Goal: Information Seeking & Learning: Learn about a topic

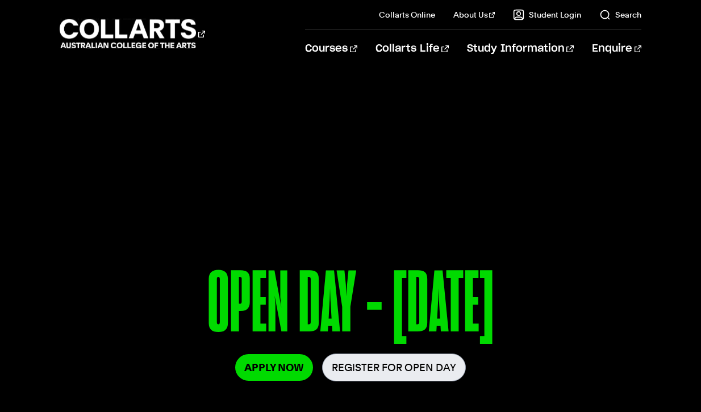
click at [395, 369] on link "Register for Open Day" at bounding box center [394, 368] width 144 height 28
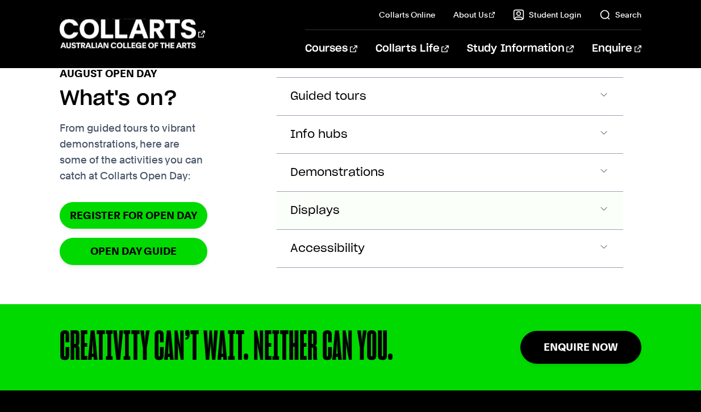
scroll to position [1099, 0]
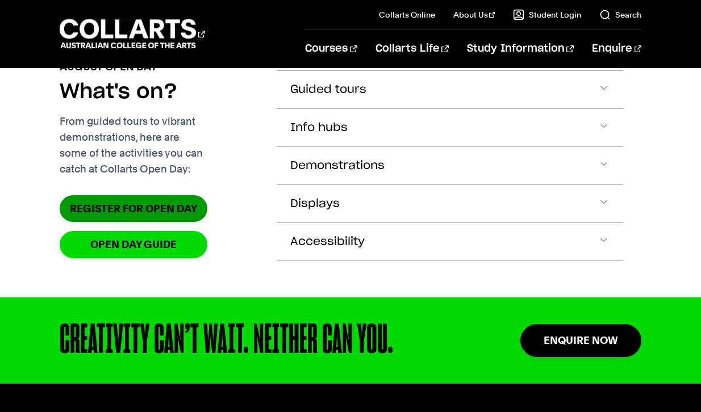
click at [154, 222] on link "Register for Open Day" at bounding box center [134, 208] width 148 height 27
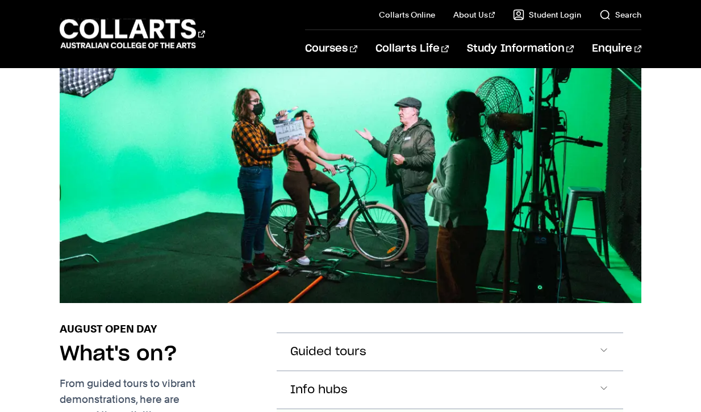
scroll to position [772, 0]
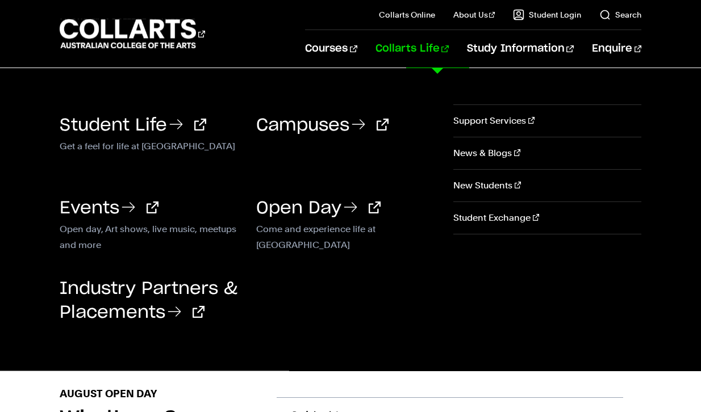
click at [449, 55] on link "Collarts Life" at bounding box center [411, 48] width 73 height 37
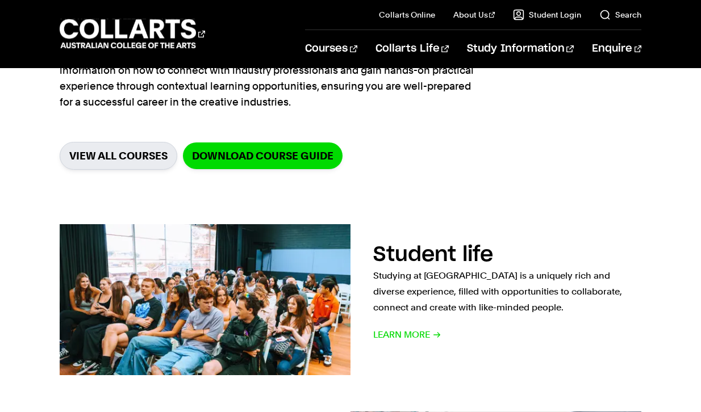
scroll to position [325, 0]
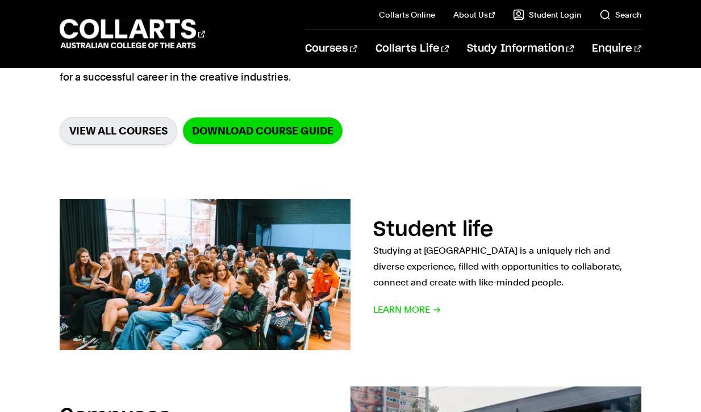
click at [130, 130] on link "VIEW ALL COURSES" at bounding box center [119, 131] width 118 height 28
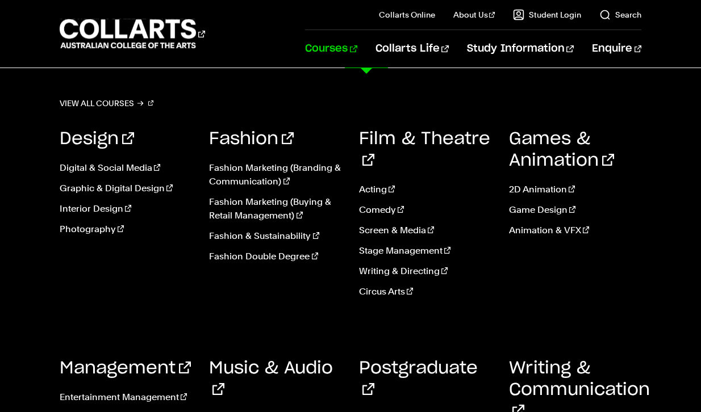
scroll to position [732, 0]
click at [112, 228] on link "Photography" at bounding box center [126, 230] width 133 height 14
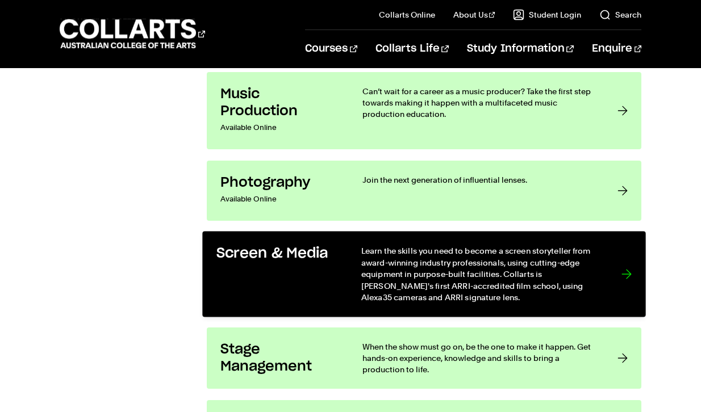
scroll to position [2148, 0]
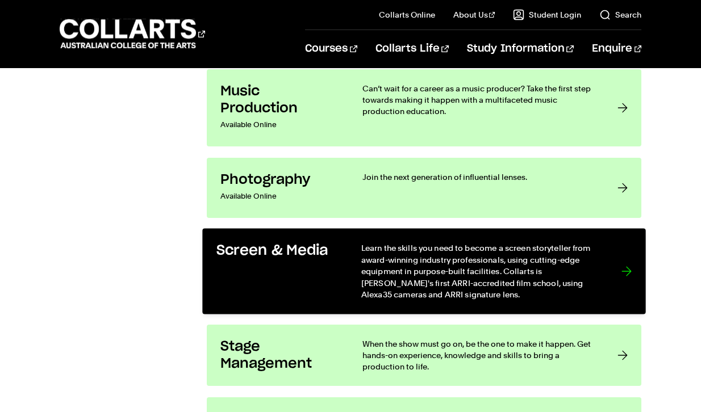
click at [631, 281] on div at bounding box center [626, 271] width 10 height 58
click at [604, 283] on link "Screen & Media Learn the skills you need to become a screen storyteller from aw…" at bounding box center [423, 272] width 443 height 86
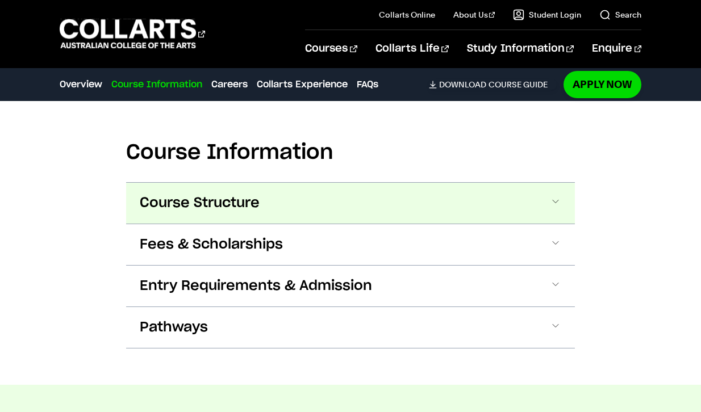
scroll to position [1147, 0]
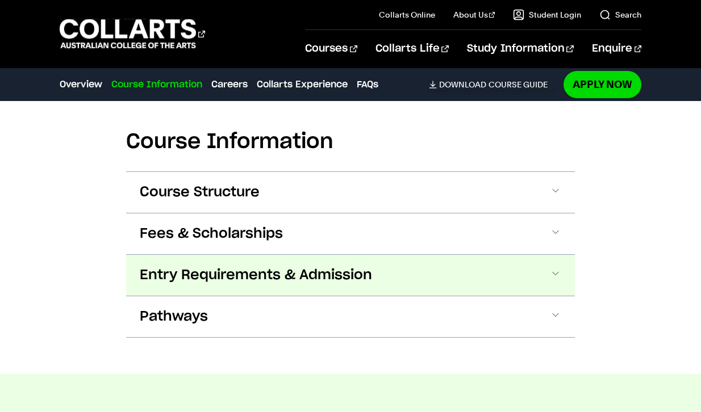
click at [438, 281] on button "Entry Requirements & Admission" at bounding box center [350, 275] width 449 height 41
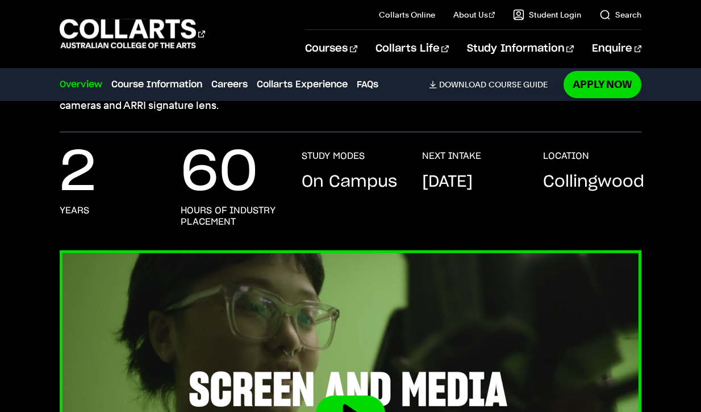
scroll to position [171, 0]
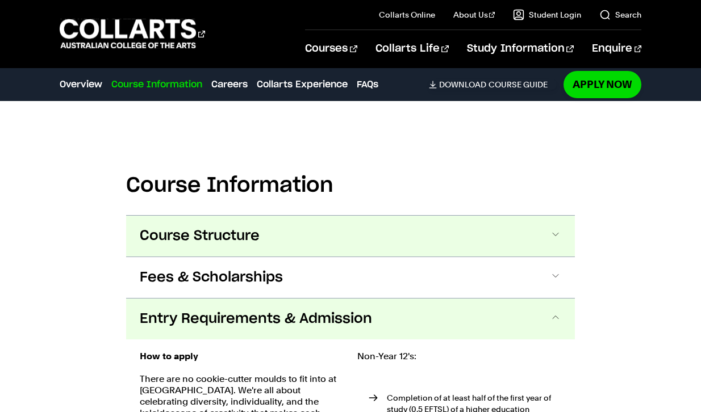
click at [389, 240] on button "Course Structure" at bounding box center [350, 236] width 449 height 41
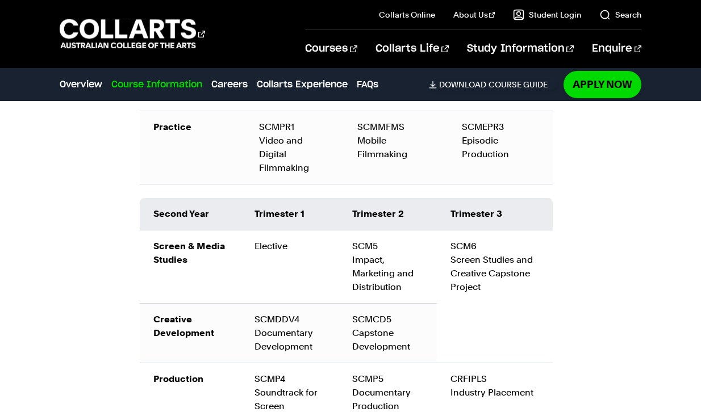
scroll to position [1624, 0]
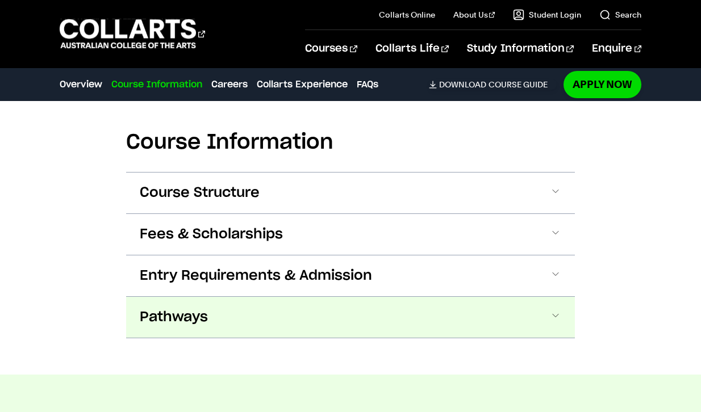
scroll to position [1374, 1]
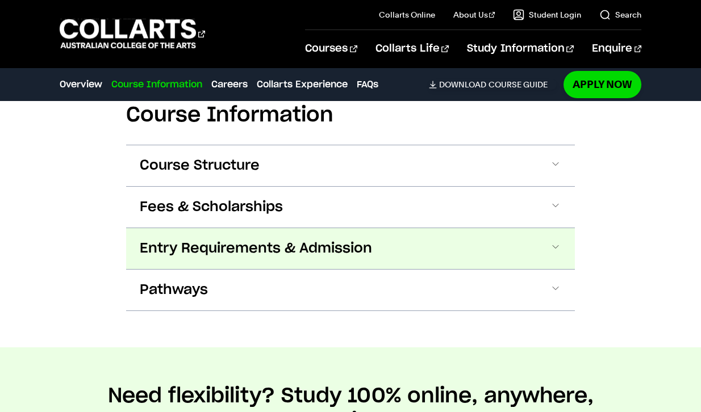
click at [401, 247] on button "Entry Requirements & Admission" at bounding box center [350, 248] width 449 height 41
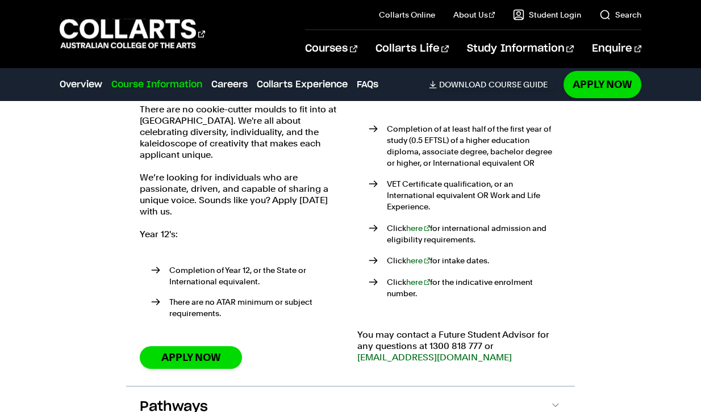
scroll to position [1631, 1]
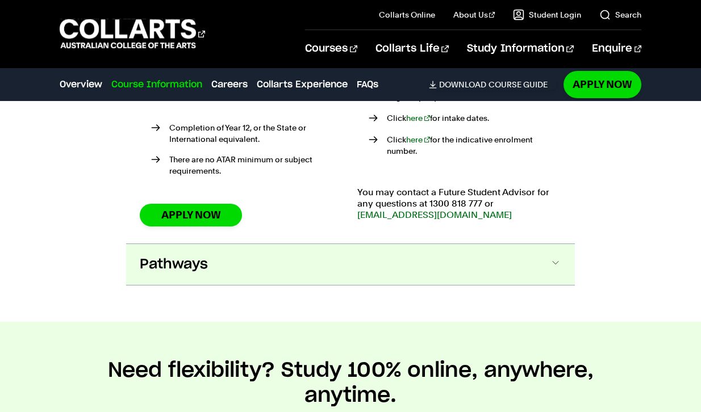
click at [355, 255] on button "Pathways" at bounding box center [350, 264] width 449 height 41
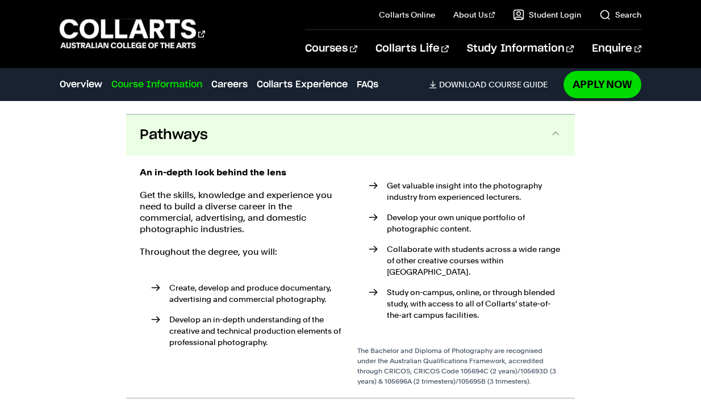
scroll to position [1862, 0]
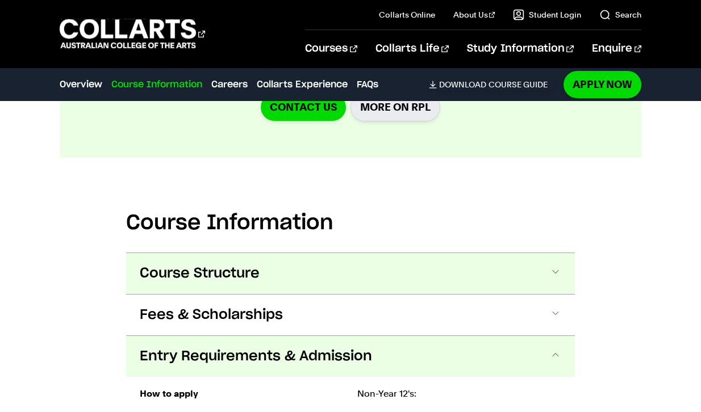
click at [333, 283] on button "Course Structure" at bounding box center [350, 273] width 449 height 41
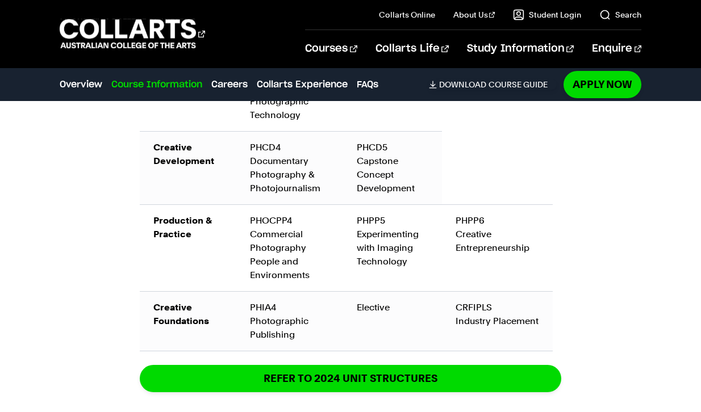
scroll to position [2005, 0]
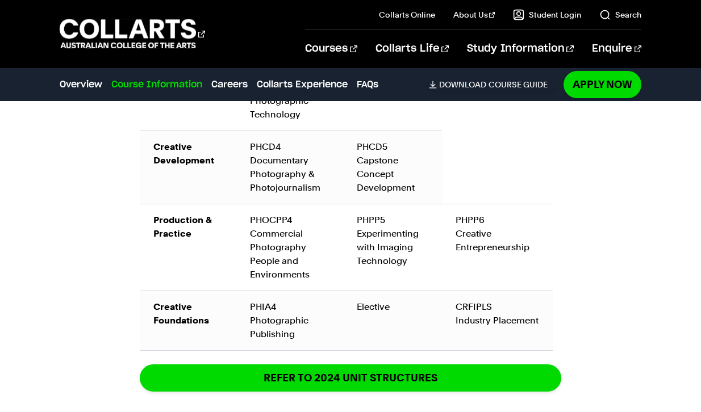
click at [664, 0] on div "Courses Collarts Online Study 100% online About Us History & Values Strategic P…" at bounding box center [350, 34] width 701 height 68
